Goal: Information Seeking & Learning: Check status

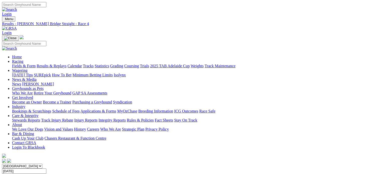
click at [57, 64] on link "Results & Replays" at bounding box center [52, 66] width 30 height 4
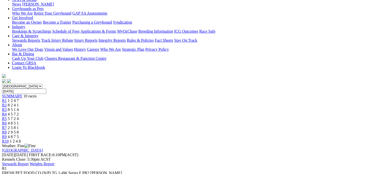
scroll to position [75, 0]
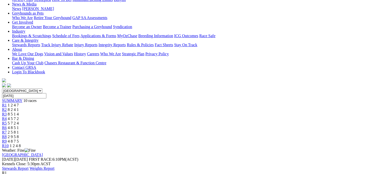
click at [7, 107] on link "R2" at bounding box center [4, 109] width 5 height 4
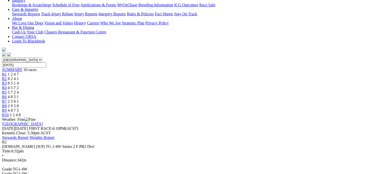
scroll to position [25, 0]
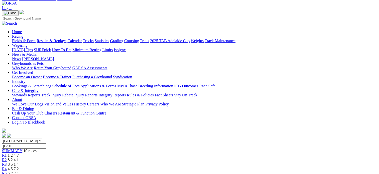
click at [7, 162] on span "R3" at bounding box center [4, 164] width 5 height 4
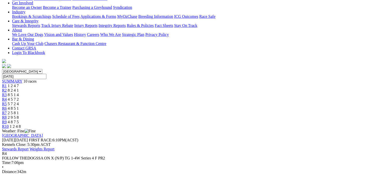
scroll to position [25, 0]
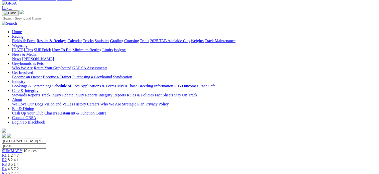
click at [19, 171] on span "5 7 2 4" at bounding box center [13, 173] width 11 height 4
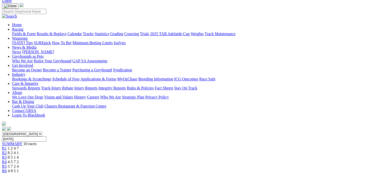
scroll to position [25, 0]
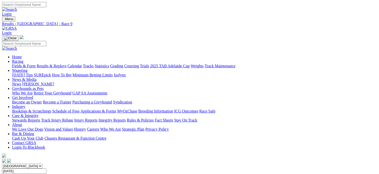
scroll to position [125, 0]
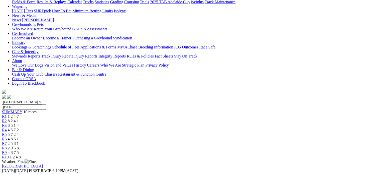
scroll to position [50, 0]
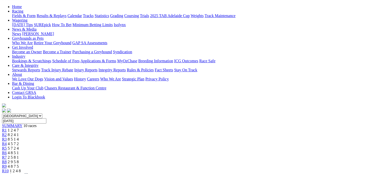
click at [9, 168] on span "R10" at bounding box center [5, 170] width 7 height 4
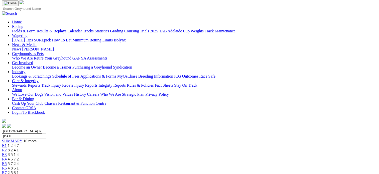
scroll to position [25, 0]
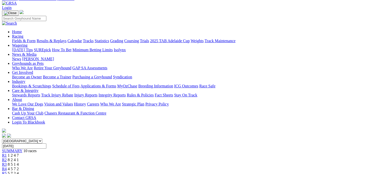
click at [58, 39] on link "Results & Replays" at bounding box center [52, 41] width 30 height 4
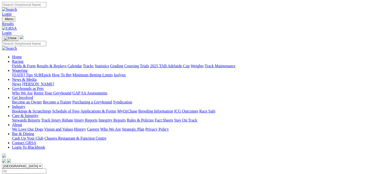
click at [17, 64] on link "Fields & Form" at bounding box center [24, 66] width 24 height 4
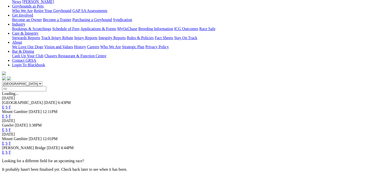
scroll to position [100, 0]
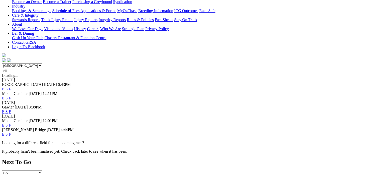
click at [11, 132] on link "F" at bounding box center [10, 134] width 2 height 4
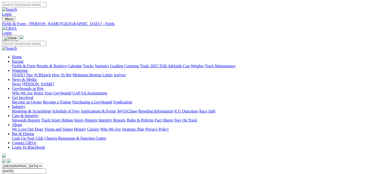
click at [24, 64] on link "Fields & Form" at bounding box center [24, 66] width 24 height 4
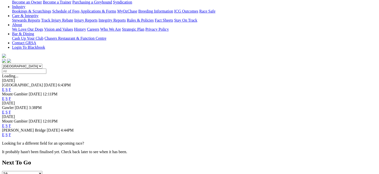
scroll to position [100, 0]
click at [11, 132] on link "F" at bounding box center [10, 134] width 2 height 4
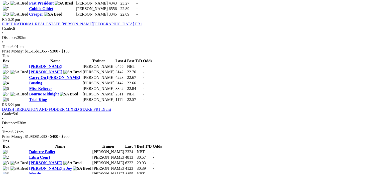
scroll to position [576, 0]
